Goal: Check status: Check status

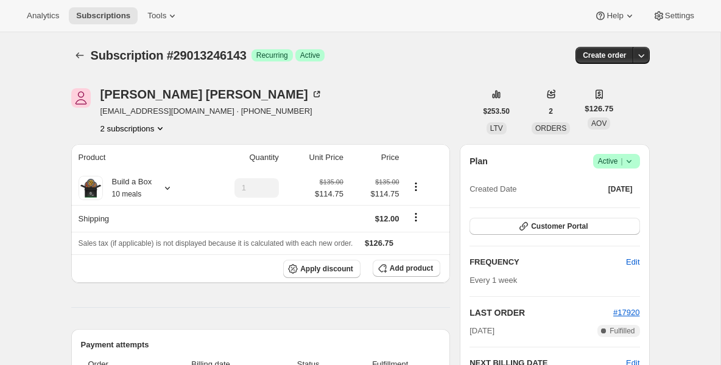
scroll to position [487, 0]
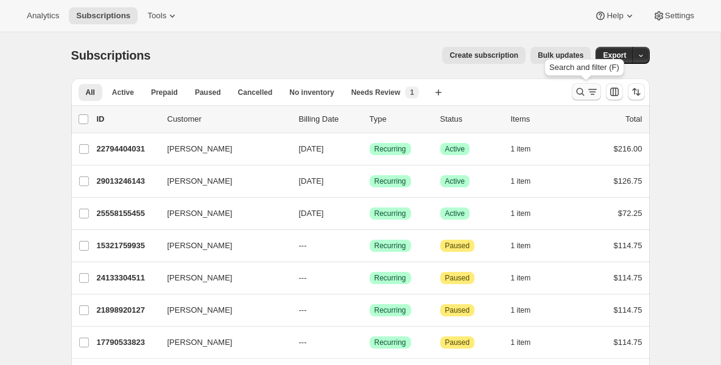
click at [577, 90] on icon "Search and filter results" at bounding box center [580, 92] width 8 height 8
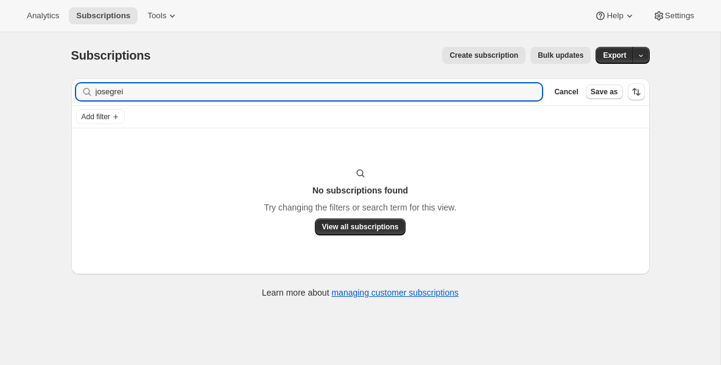
type input "josegrei"
click at [526, 89] on icon "button" at bounding box center [528, 92] width 9 height 9
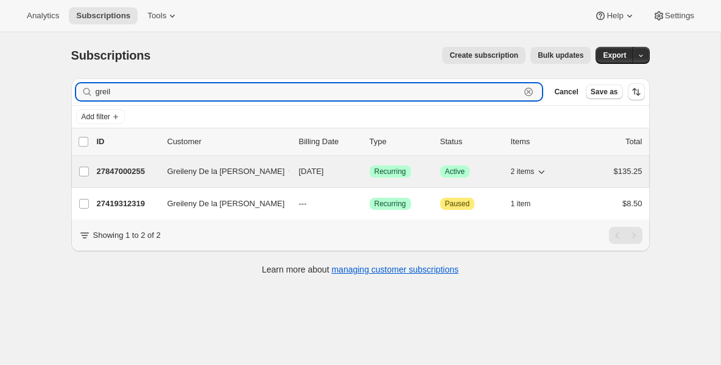
type input "greil"
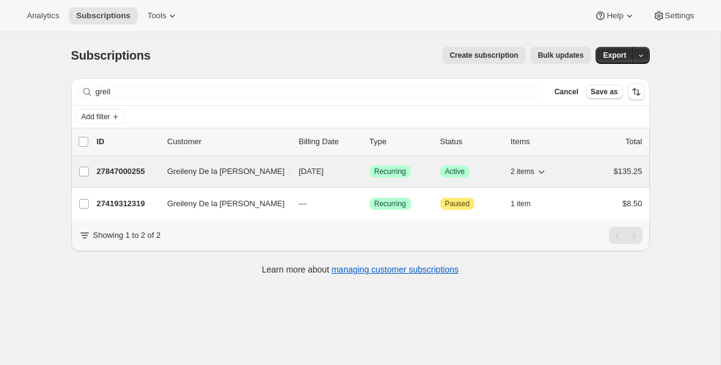
click at [122, 172] on p "27847000255" at bounding box center [127, 172] width 61 height 12
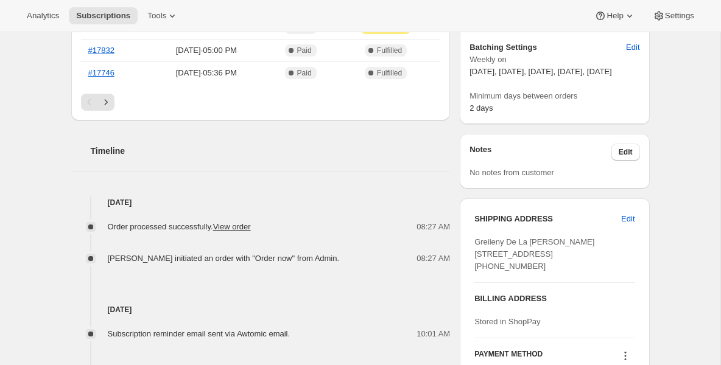
scroll to position [414, 0]
